Goal: Task Accomplishment & Management: Manage account settings

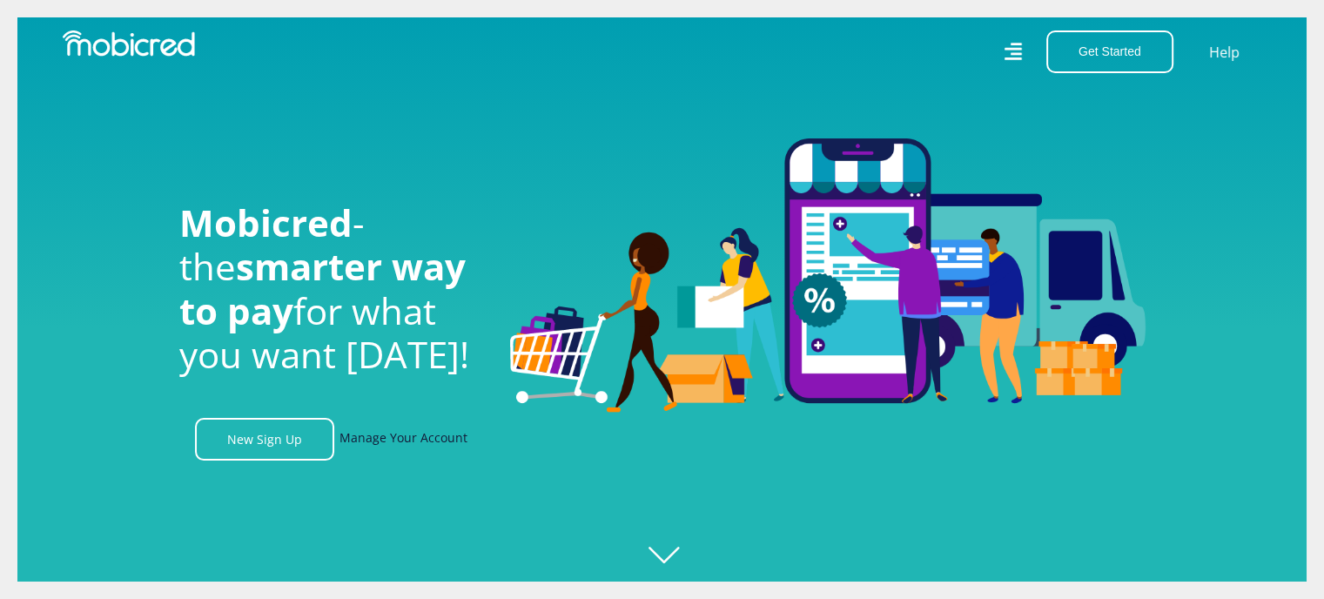
click at [401, 446] on link "Manage Your Account" at bounding box center [403, 439] width 128 height 43
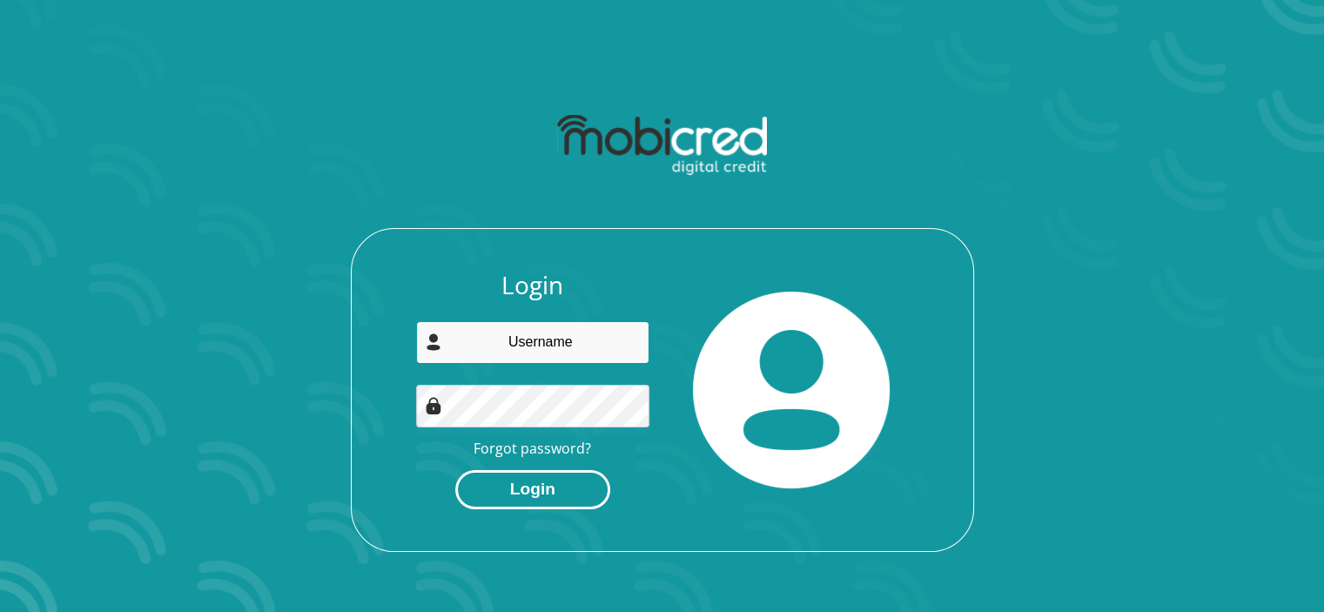
type input "buthelezi.zamasomi@gmail.com"
click at [525, 492] on button "Login" at bounding box center [532, 489] width 155 height 39
